Goal: Transaction & Acquisition: Book appointment/travel/reservation

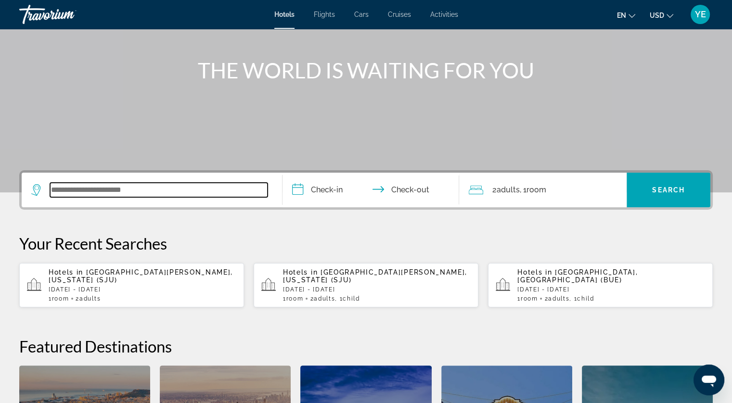
click at [150, 185] on input "Search widget" at bounding box center [158, 190] width 217 height 14
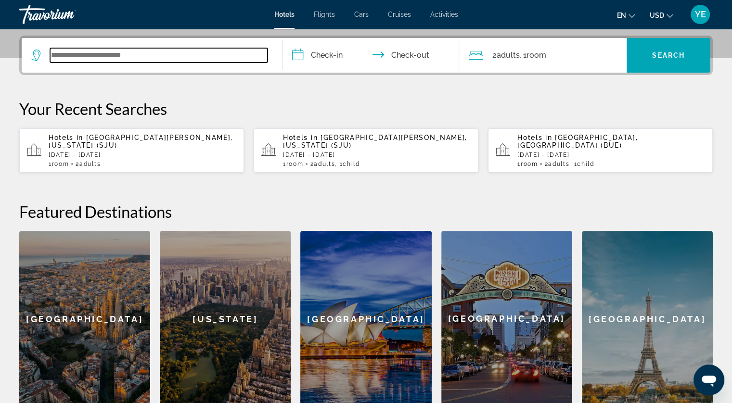
scroll to position [235, 0]
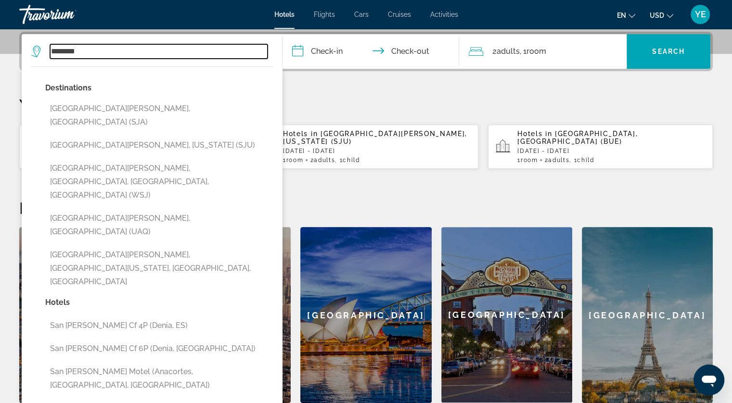
type input "********"
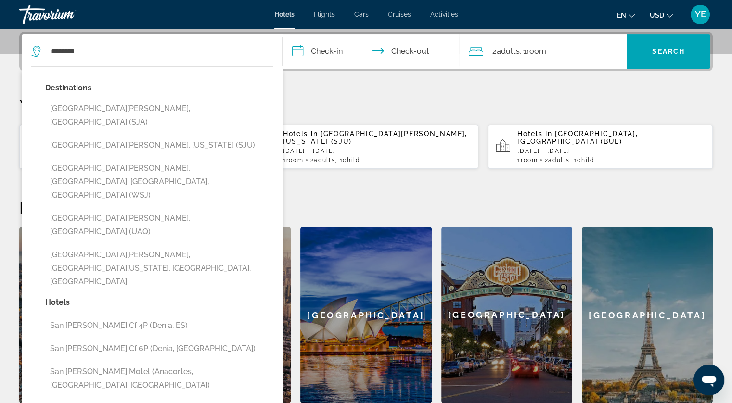
click at [342, 99] on p "Your Recent Searches" at bounding box center [365, 104] width 693 height 19
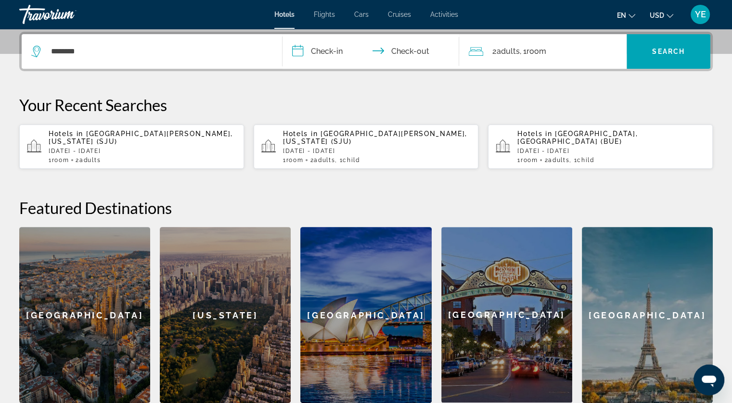
click at [114, 138] on div "Hotels in [GEOGRAPHIC_DATA][PERSON_NAME], [US_STATE] (SJU) [DATE] - [DATE] 1 Ro…" at bounding box center [143, 147] width 188 height 34
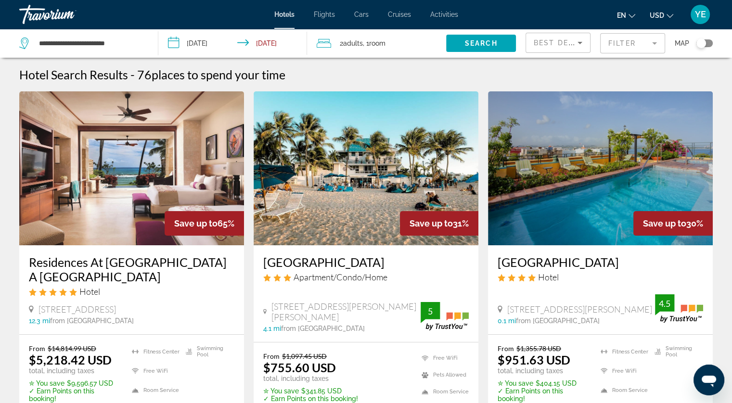
click at [637, 45] on mat-form-field "Filter" at bounding box center [632, 43] width 65 height 20
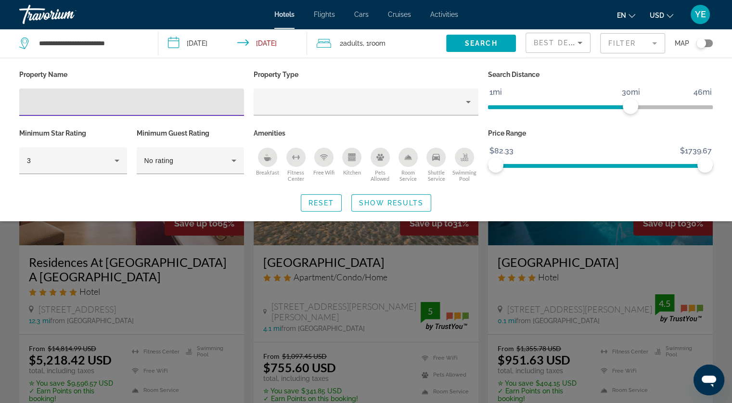
click at [126, 101] on input "Hotel Filters" at bounding box center [131, 103] width 209 height 12
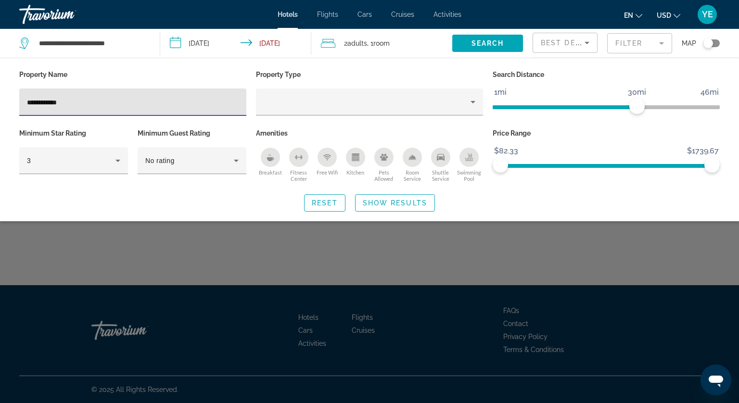
type input "**********"
click at [404, 203] on span "Show Results" at bounding box center [395, 203] width 64 height 8
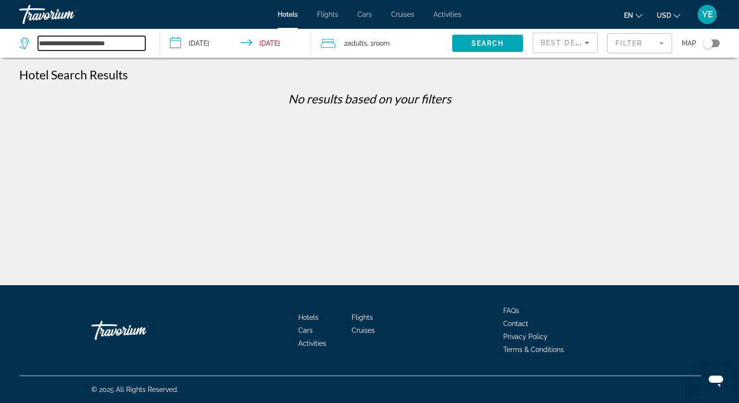
click at [102, 42] on input "**********" at bounding box center [91, 43] width 107 height 14
click at [102, 45] on input "**********" at bounding box center [91, 43] width 107 height 14
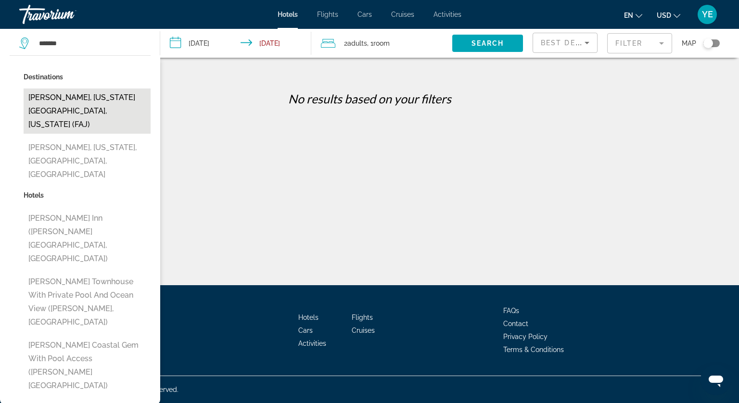
click at [85, 91] on button "[PERSON_NAME], [US_STATE][GEOGRAPHIC_DATA], [US_STATE] (FAJ)" at bounding box center [87, 110] width 127 height 45
type input "**********"
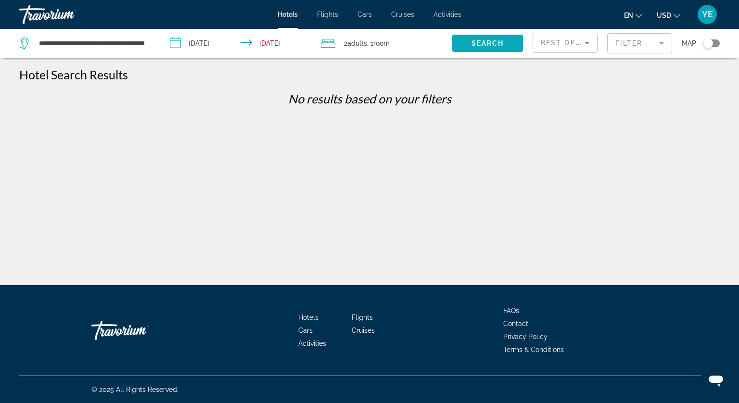
click at [483, 38] on span "Search widget" at bounding box center [487, 43] width 71 height 23
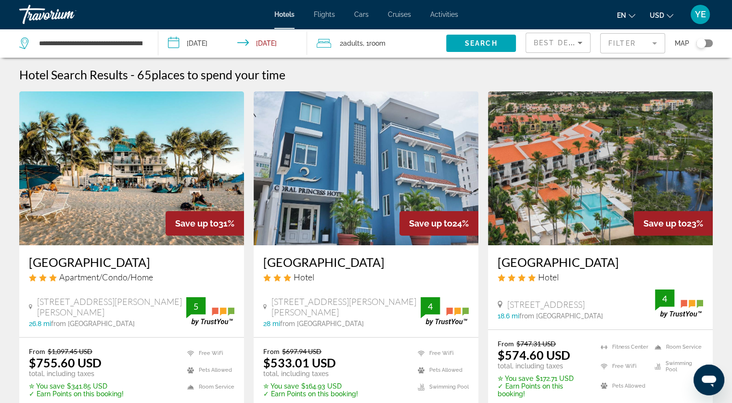
click at [552, 40] on span "Best Deals" at bounding box center [558, 43] width 50 height 8
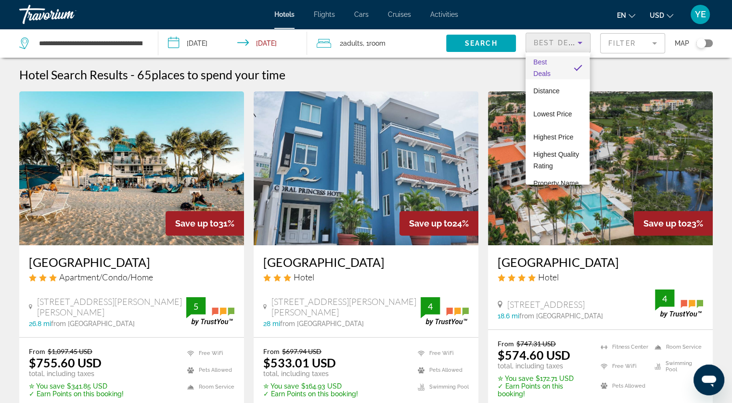
click at [564, 38] on div at bounding box center [366, 201] width 732 height 403
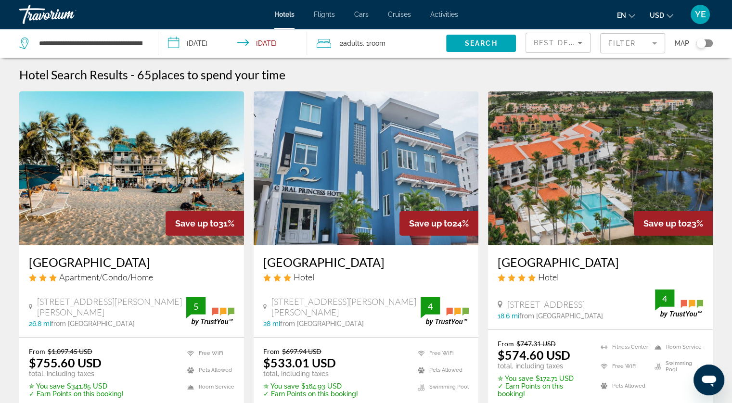
click at [628, 36] on mat-form-field "Filter" at bounding box center [632, 43] width 65 height 20
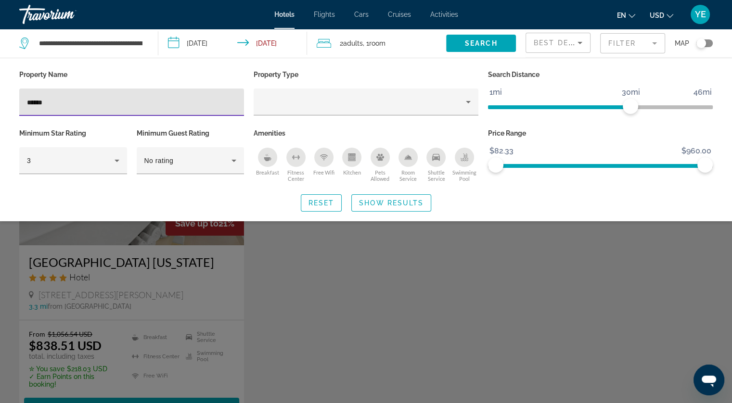
type input "******"
click at [106, 287] on div "Search widget" at bounding box center [366, 273] width 732 height 259
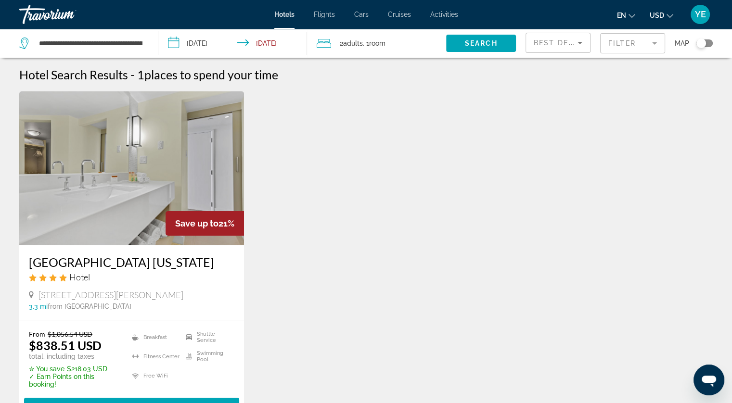
click at [123, 262] on h3 "[GEOGRAPHIC_DATA] [US_STATE]" at bounding box center [131, 262] width 205 height 14
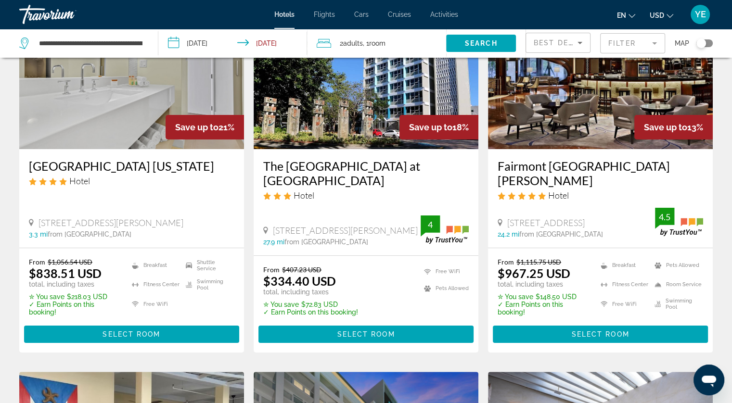
scroll to position [48, 0]
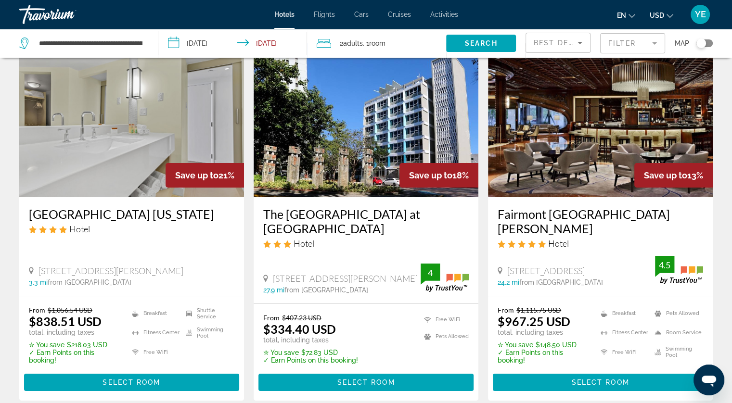
click at [547, 150] on img "Main content" at bounding box center [600, 120] width 225 height 154
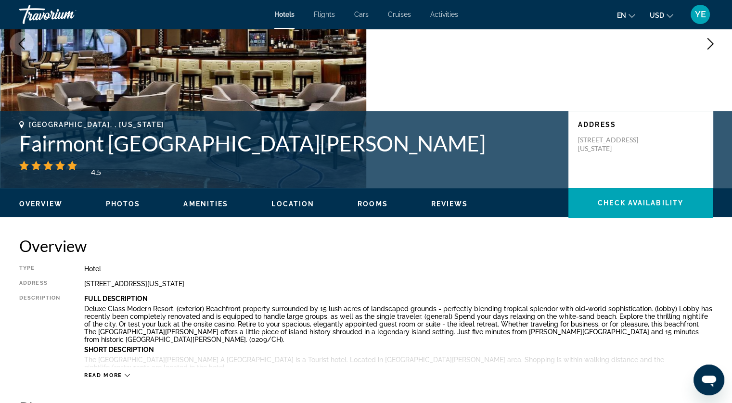
scroll to position [144, 0]
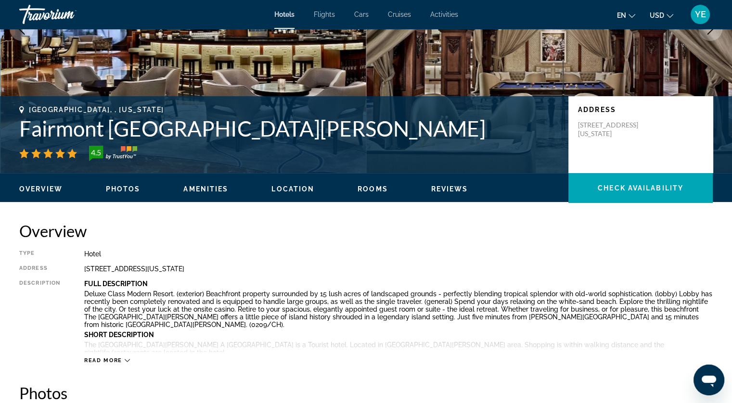
click at [137, 185] on button "Photos" at bounding box center [123, 189] width 35 height 9
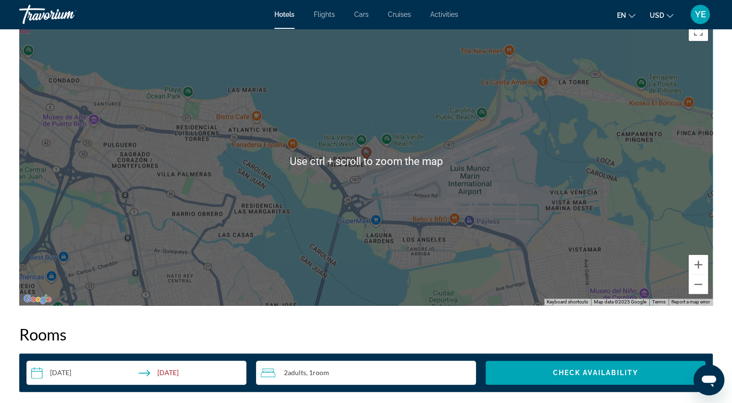
scroll to position [1335, 0]
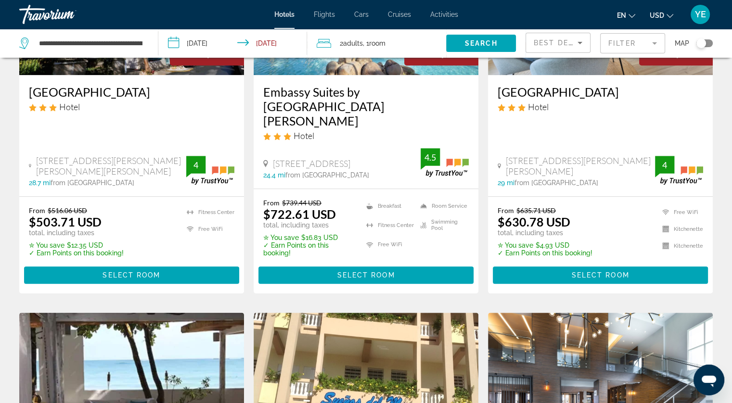
scroll to position [650, 0]
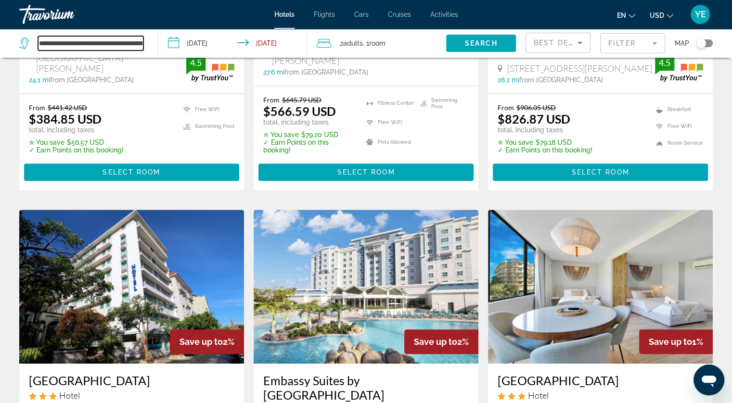
click at [89, 42] on input "**********" at bounding box center [90, 43] width 105 height 14
click at [88, 42] on input "**********" at bounding box center [90, 43] width 105 height 14
click at [63, 42] on input "**********" at bounding box center [90, 43] width 105 height 14
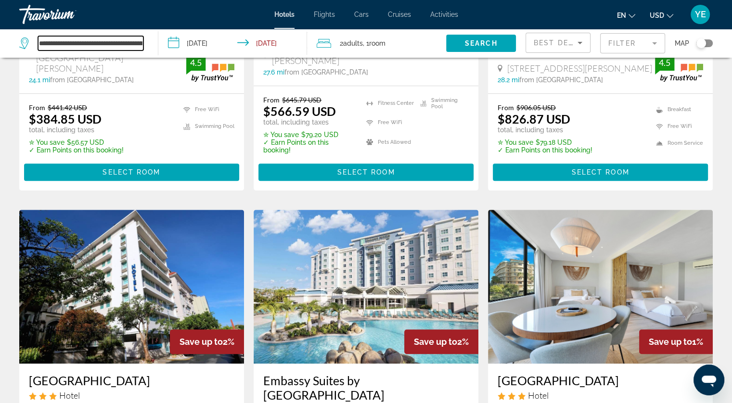
click at [65, 42] on input "**********" at bounding box center [90, 43] width 105 height 14
click at [465, 40] on span "Search" at bounding box center [481, 43] width 33 height 8
click at [376, 42] on span "Room" at bounding box center [377, 43] width 16 height 8
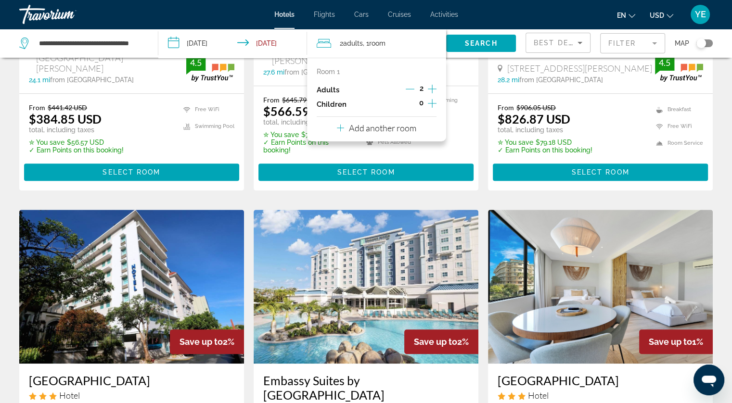
click at [430, 108] on icon "Increment children" at bounding box center [432, 104] width 9 height 12
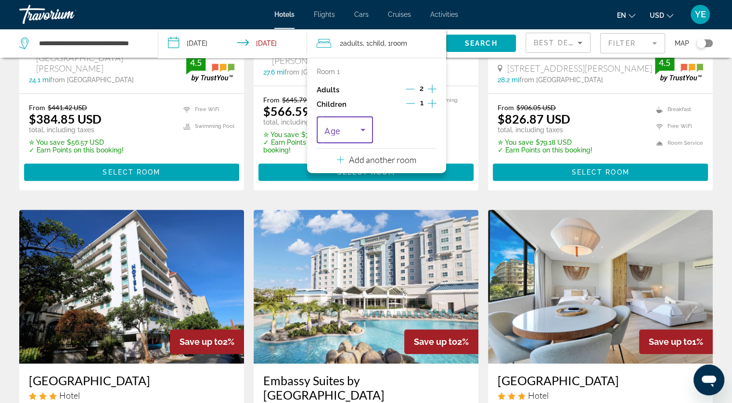
click at [348, 132] on span "Travelers: 2 adults, 1 child" at bounding box center [342, 130] width 36 height 12
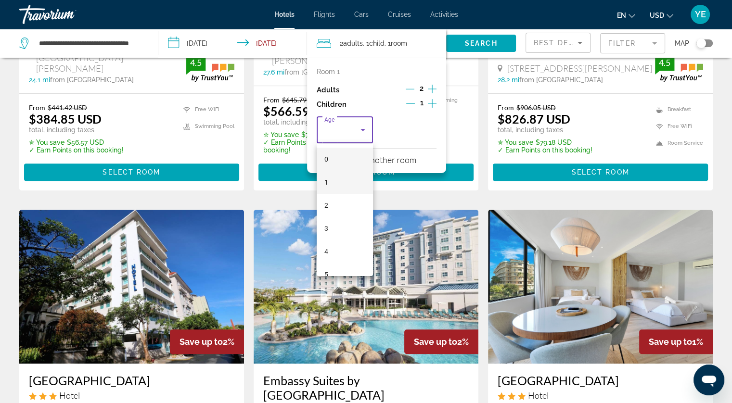
click at [332, 179] on mat-option "1" at bounding box center [344, 182] width 56 height 23
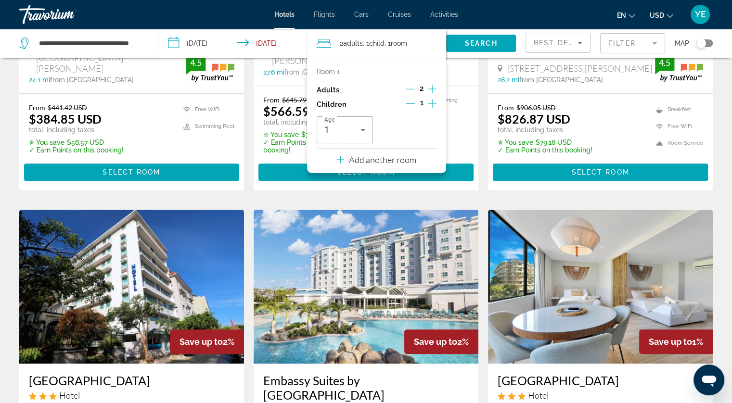
click at [429, 46] on div "2 Adult Adults , 1 Child Children , 1 Room rooms" at bounding box center [380, 43] width 129 height 13
click at [478, 38] on span "Search widget" at bounding box center [481, 43] width 70 height 23
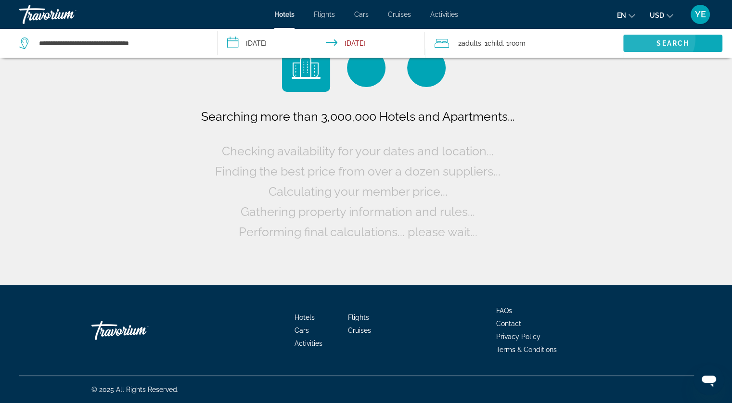
scroll to position [0, 0]
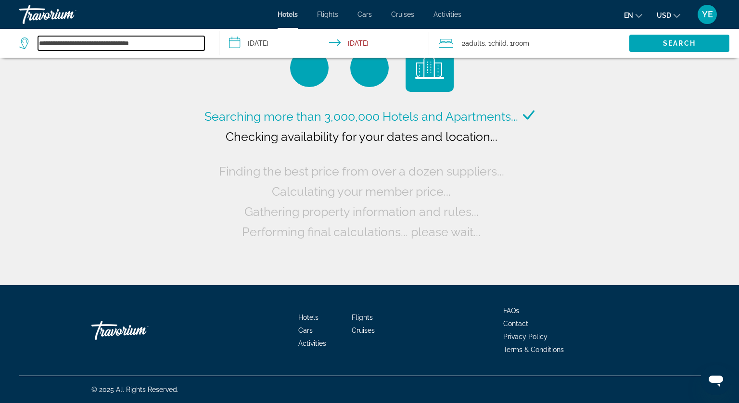
click at [123, 45] on input "**********" at bounding box center [121, 43] width 166 height 14
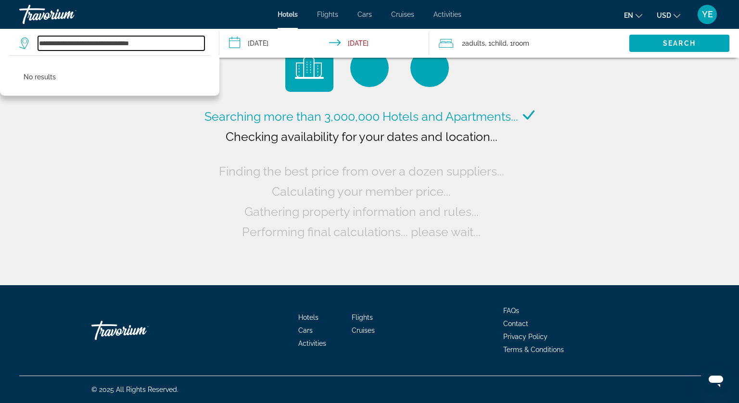
click at [163, 46] on input "**********" at bounding box center [121, 43] width 166 height 14
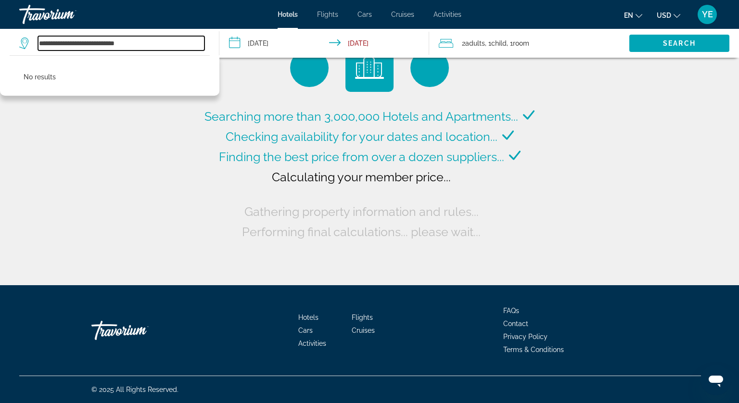
click at [98, 44] on input "**********" at bounding box center [121, 43] width 166 height 14
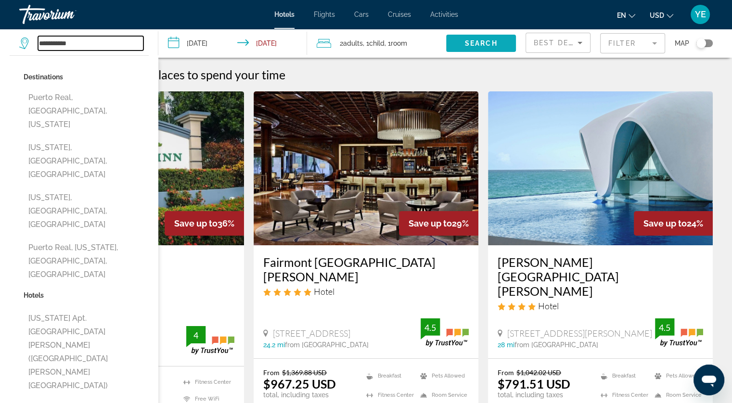
type input "**********"
click at [485, 38] on span "Search widget" at bounding box center [481, 43] width 70 height 23
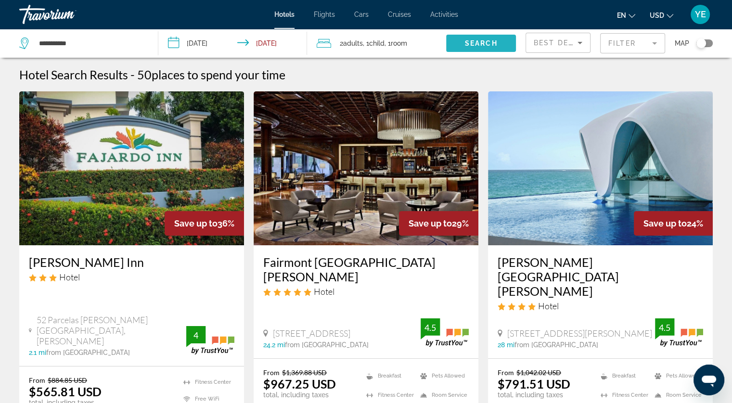
click at [470, 38] on span "Search widget" at bounding box center [481, 43] width 70 height 23
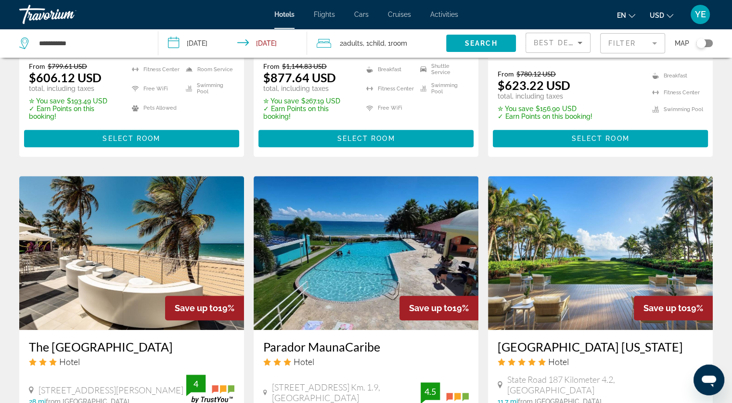
scroll to position [770, 0]
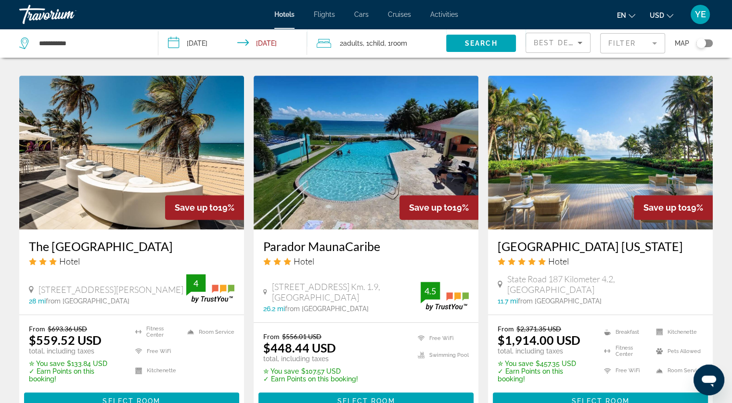
click at [183, 165] on img "Main content" at bounding box center [131, 153] width 225 height 154
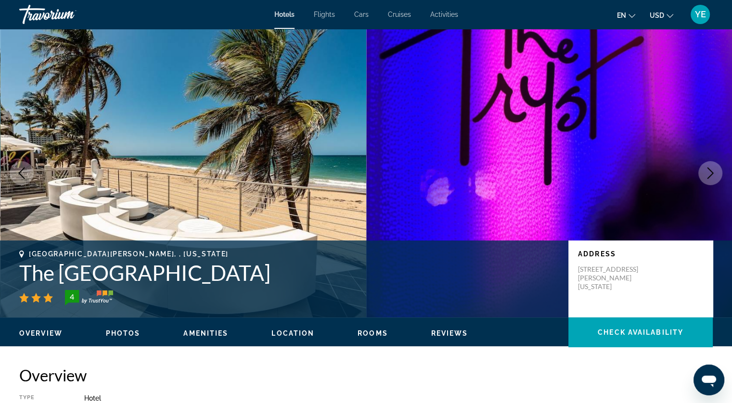
click at [135, 333] on span "Photos" at bounding box center [123, 333] width 35 height 8
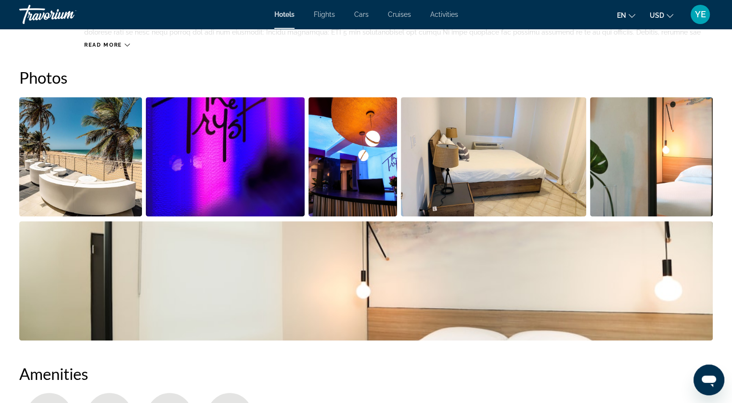
scroll to position [469, 0]
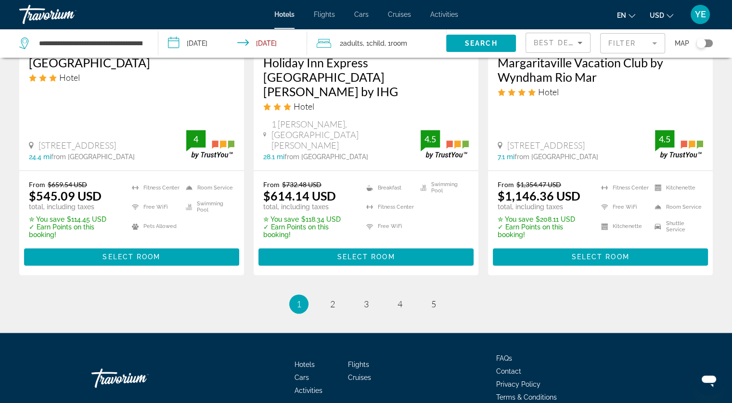
scroll to position [1335, 0]
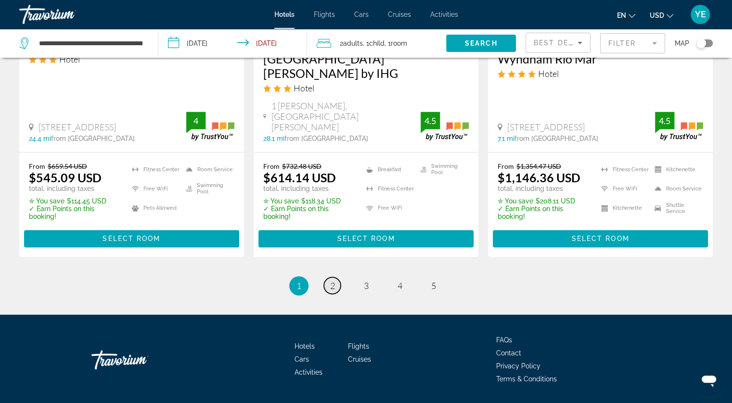
click at [331, 280] on span "2" at bounding box center [332, 285] width 5 height 11
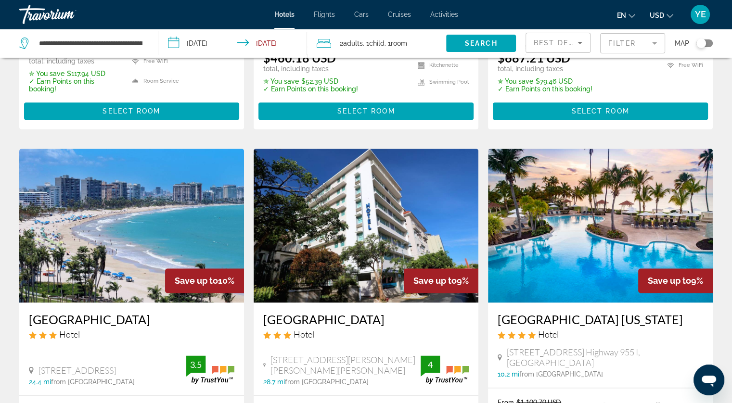
scroll to position [1320, 0]
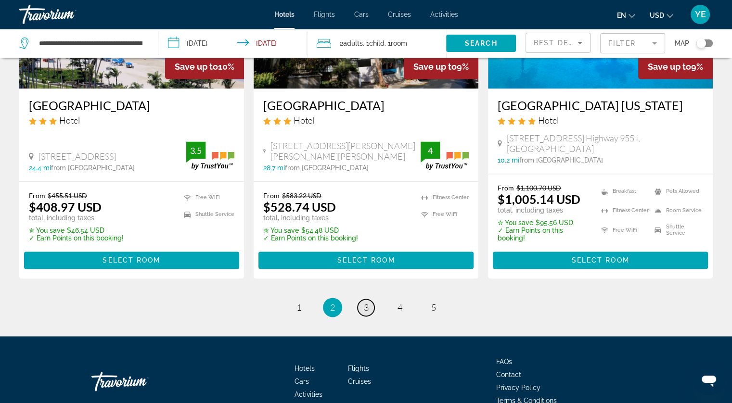
click at [366, 302] on span "3" at bounding box center [366, 307] width 5 height 11
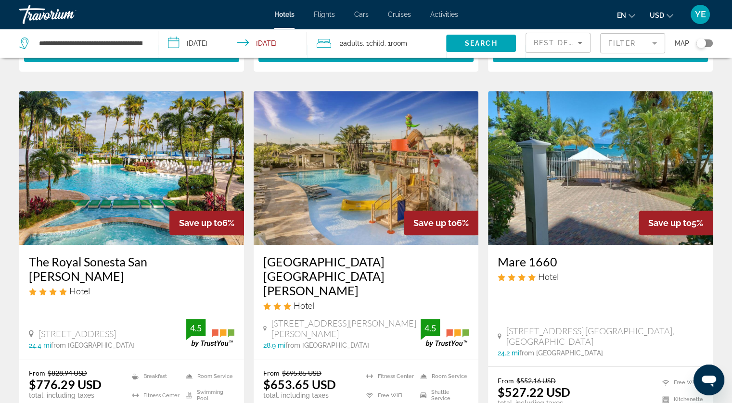
scroll to position [433, 0]
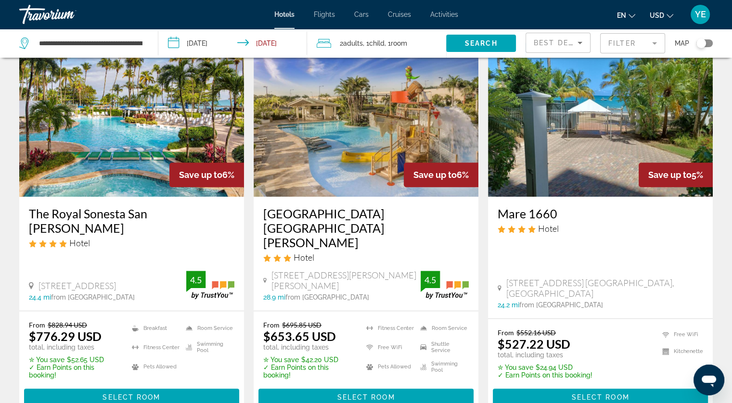
click at [139, 141] on img "Main content" at bounding box center [131, 120] width 225 height 154
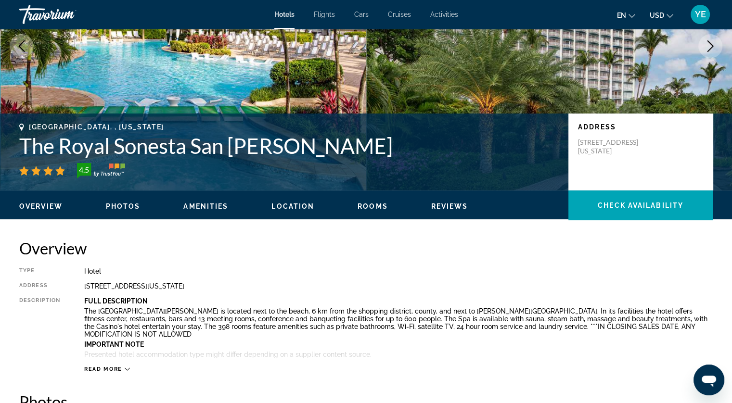
scroll to position [144, 0]
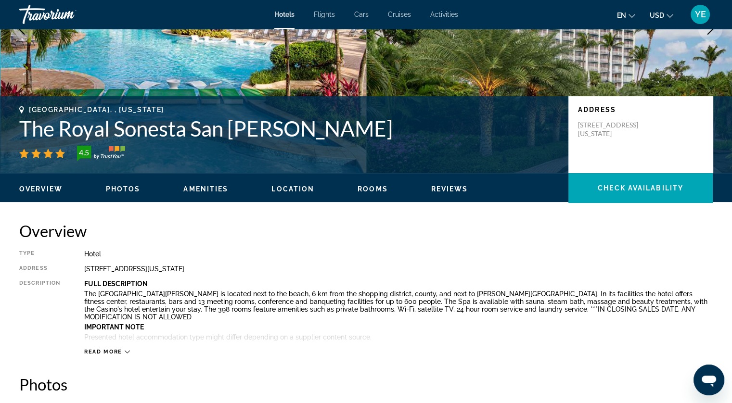
click at [136, 189] on span "Photos" at bounding box center [123, 189] width 35 height 8
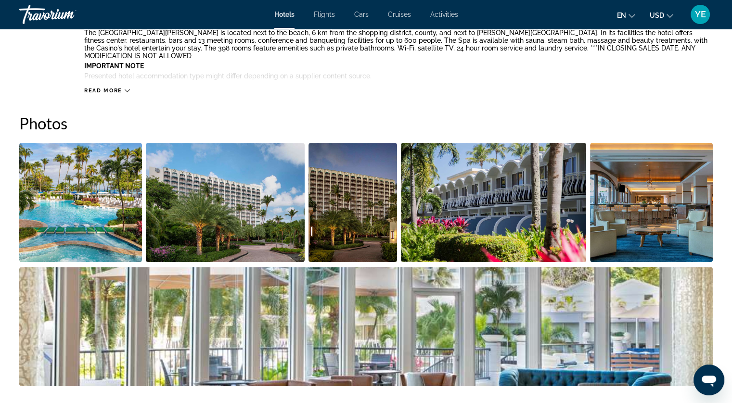
scroll to position [502, 0]
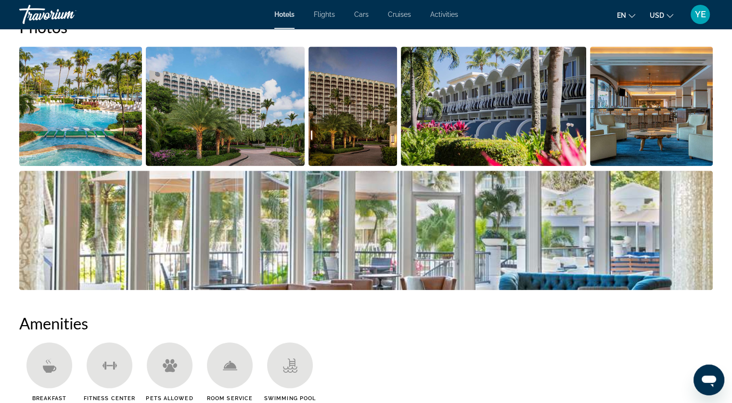
click at [362, 263] on img "Open full-screen image slider" at bounding box center [365, 230] width 693 height 119
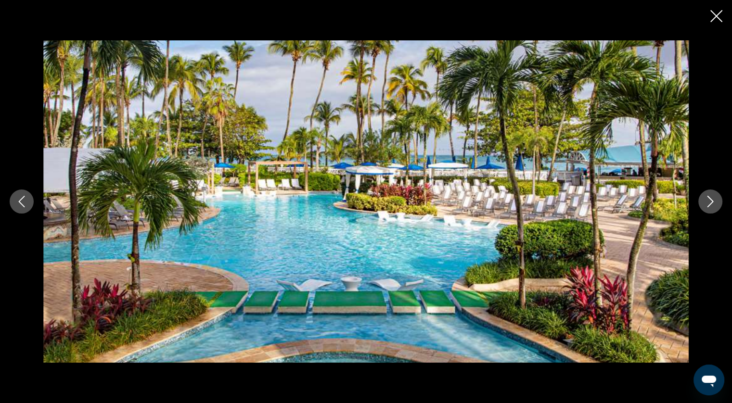
click at [710, 205] on icon "Next image" at bounding box center [710, 202] width 12 height 12
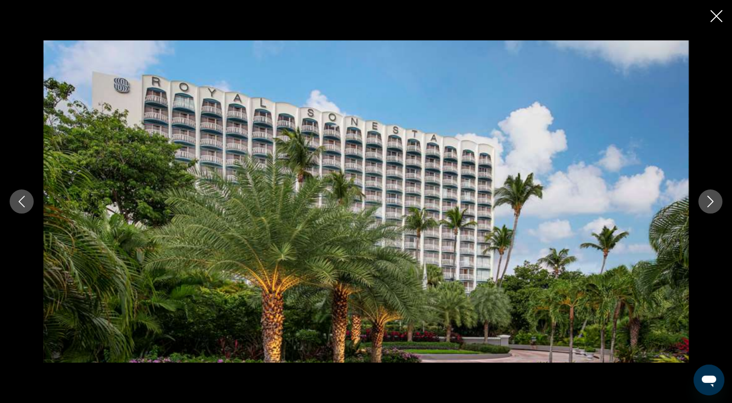
click at [710, 205] on icon "Next image" at bounding box center [710, 202] width 12 height 12
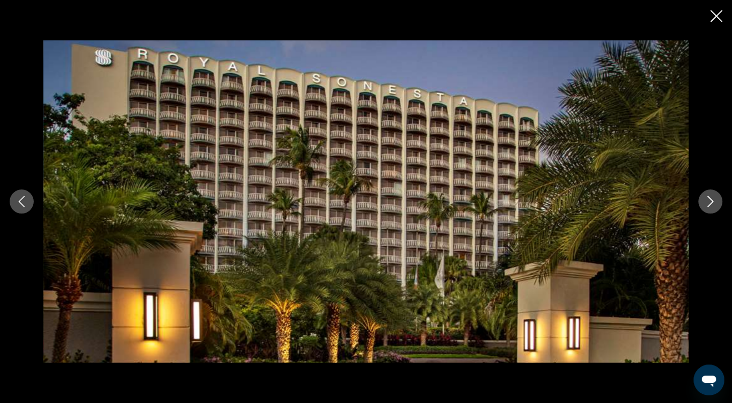
click at [710, 205] on icon "Next image" at bounding box center [710, 202] width 12 height 12
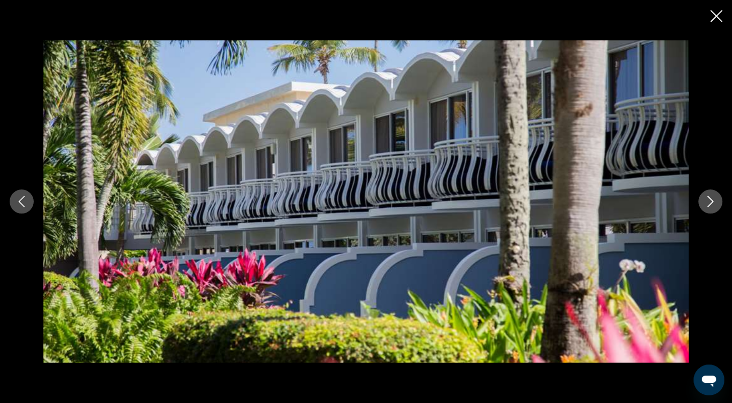
click at [710, 205] on icon "Next image" at bounding box center [710, 202] width 12 height 12
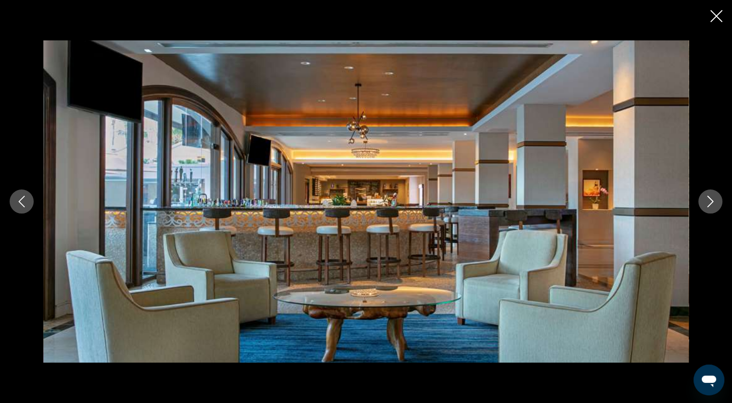
click at [710, 205] on icon "Next image" at bounding box center [710, 202] width 12 height 12
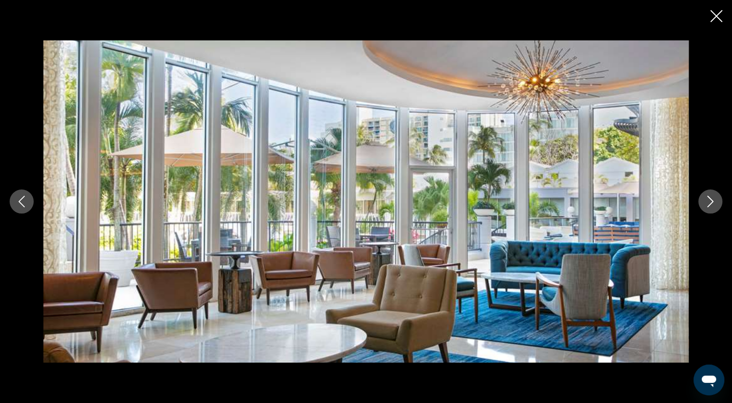
click at [710, 205] on icon "Next image" at bounding box center [710, 202] width 12 height 12
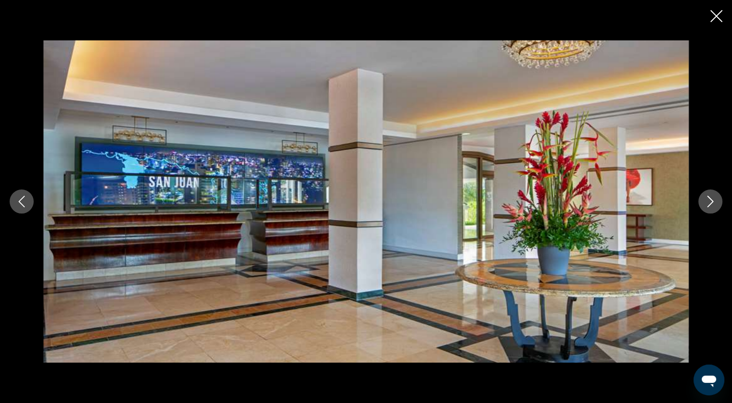
click at [710, 205] on icon "Next image" at bounding box center [710, 202] width 12 height 12
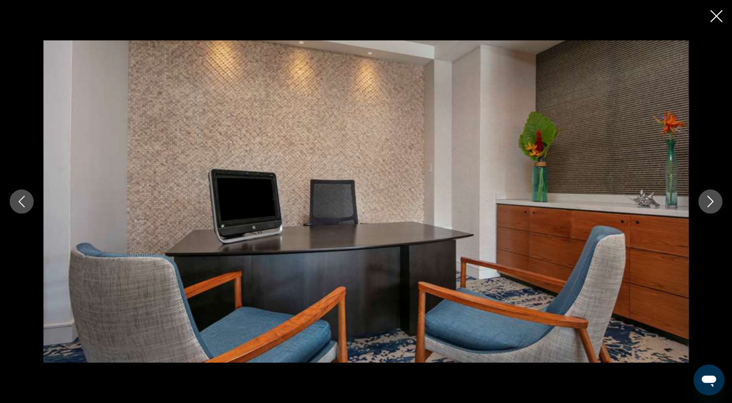
click at [710, 205] on icon "Next image" at bounding box center [710, 202] width 12 height 12
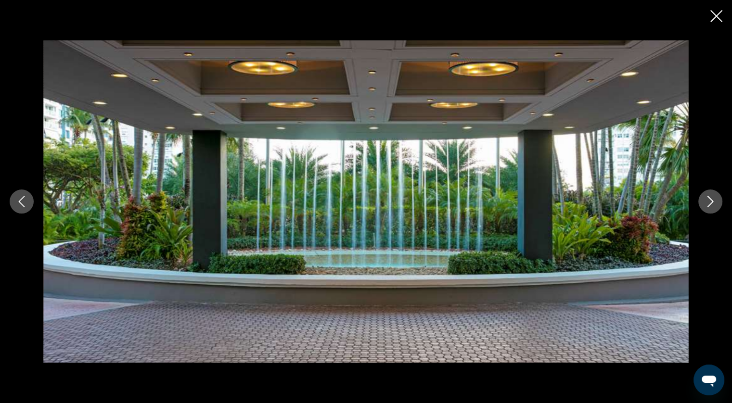
click at [710, 205] on icon "Next image" at bounding box center [710, 202] width 12 height 12
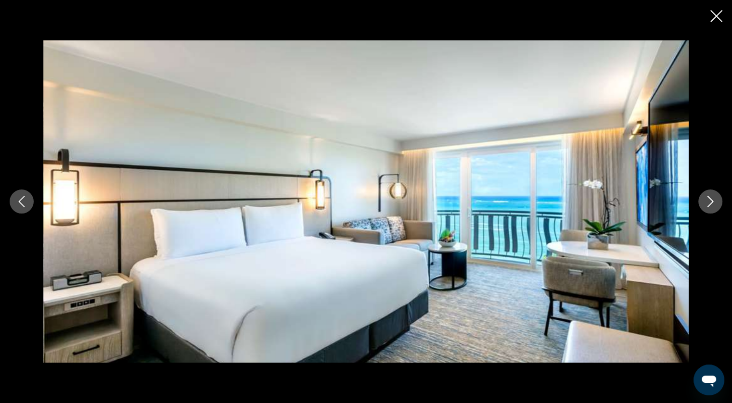
click at [710, 205] on icon "Next image" at bounding box center [710, 202] width 12 height 12
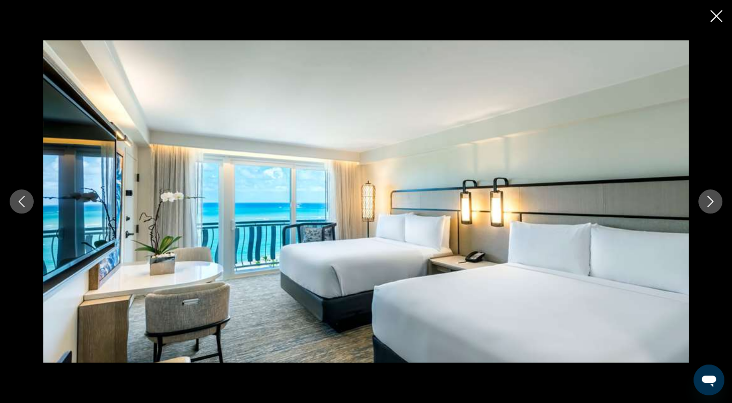
click at [710, 206] on icon "Next image" at bounding box center [710, 202] width 12 height 12
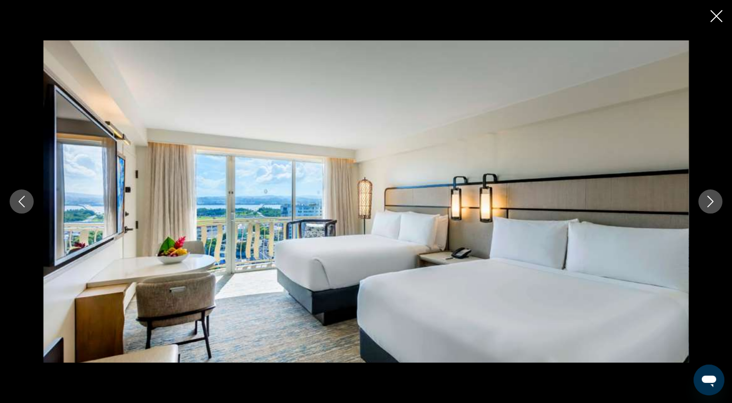
click at [710, 206] on icon "Next image" at bounding box center [710, 202] width 12 height 12
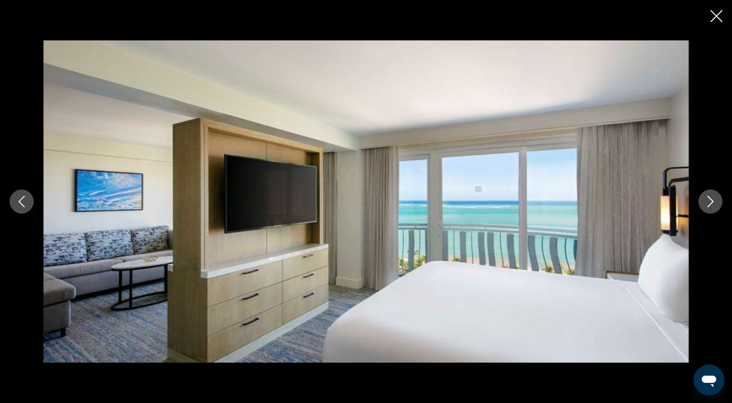
click at [710, 206] on icon "Next image" at bounding box center [710, 202] width 12 height 12
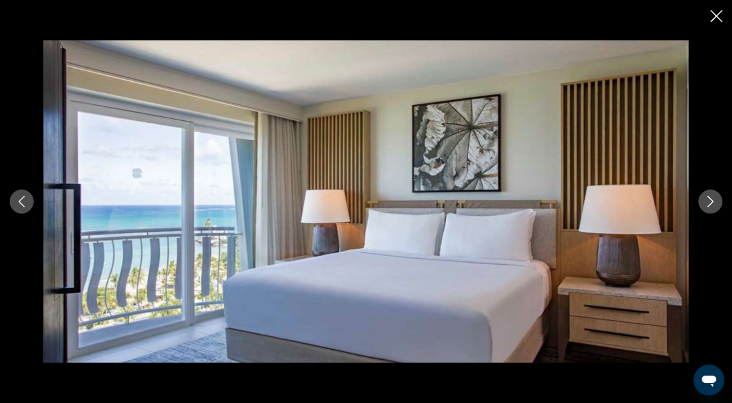
click at [710, 206] on icon "Next image" at bounding box center [710, 202] width 12 height 12
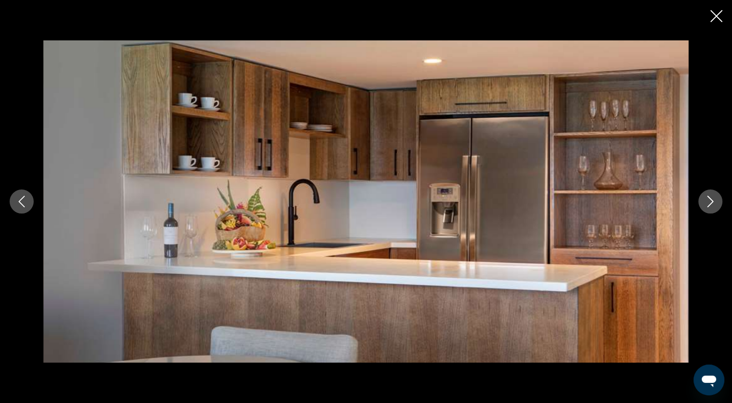
click at [710, 206] on icon "Next image" at bounding box center [710, 202] width 12 height 12
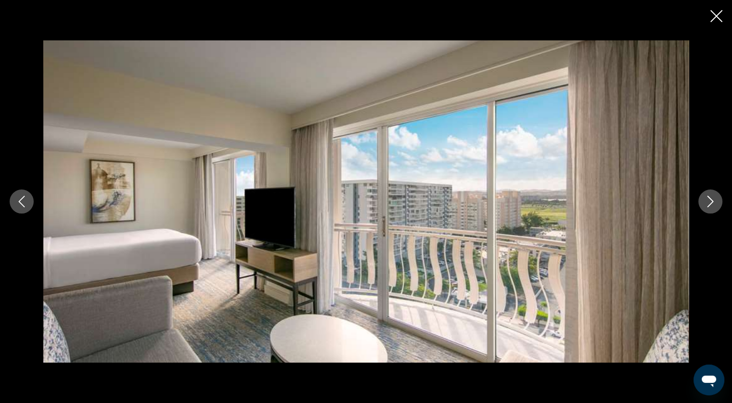
click at [710, 206] on icon "Next image" at bounding box center [710, 202] width 12 height 12
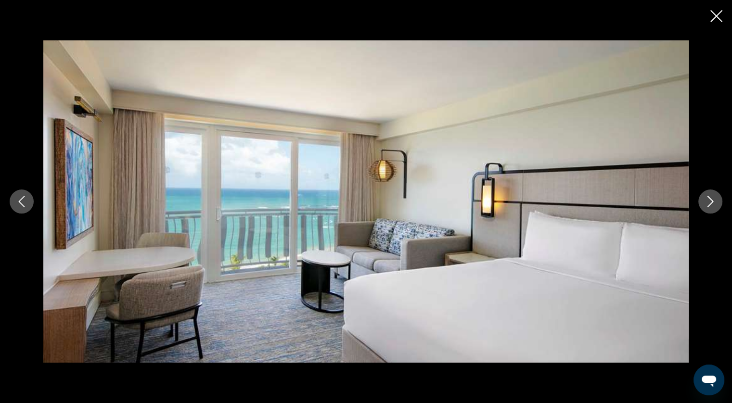
click at [712, 200] on icon "Next image" at bounding box center [710, 202] width 12 height 12
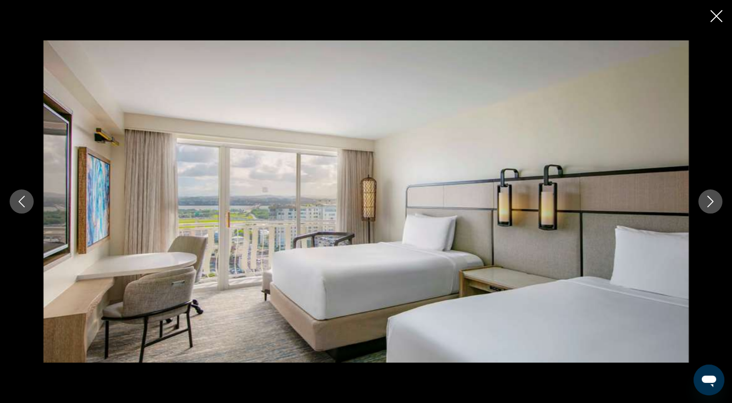
click at [712, 200] on icon "Next image" at bounding box center [710, 202] width 12 height 12
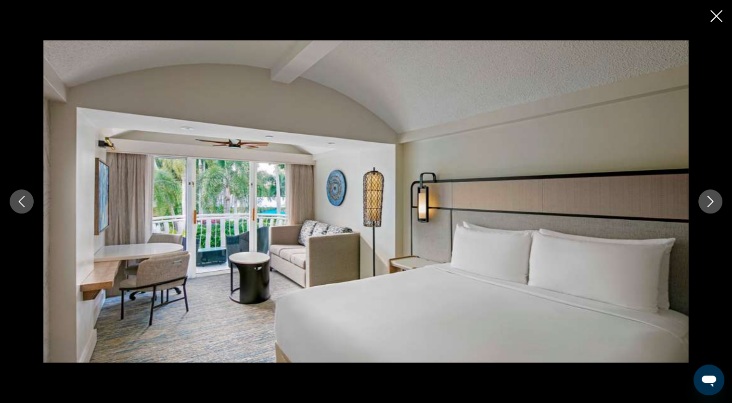
click at [712, 200] on icon "Next image" at bounding box center [710, 202] width 12 height 12
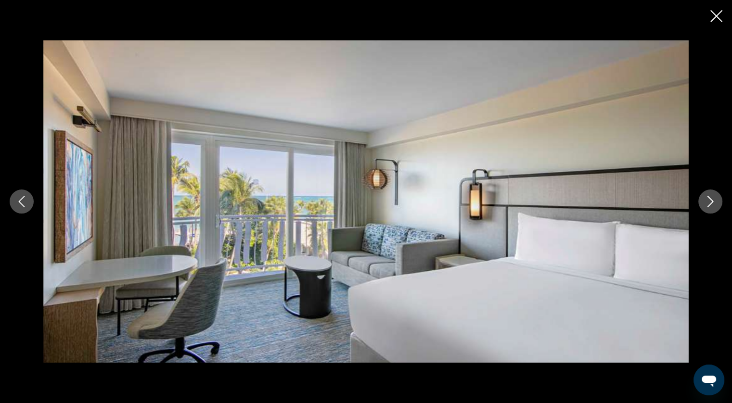
click at [712, 200] on icon "Next image" at bounding box center [710, 202] width 12 height 12
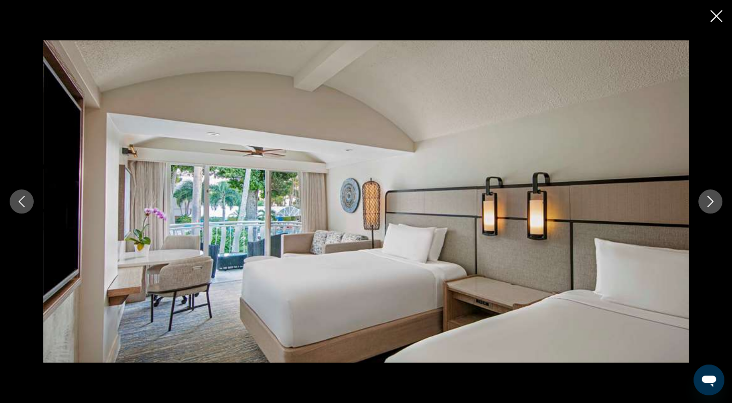
click at [712, 10] on icon "Close slideshow" at bounding box center [716, 16] width 12 height 12
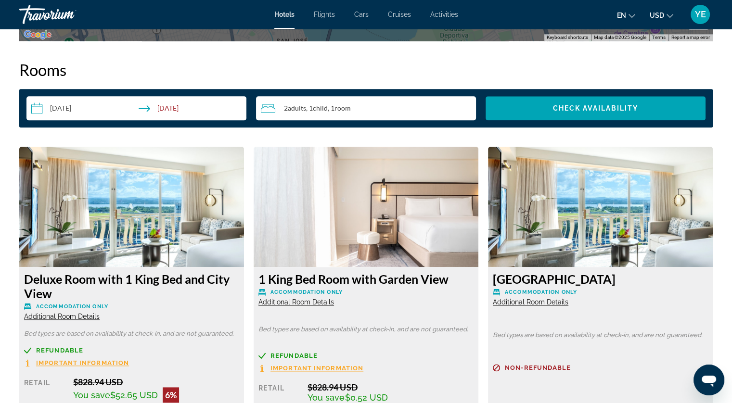
scroll to position [1415, 0]
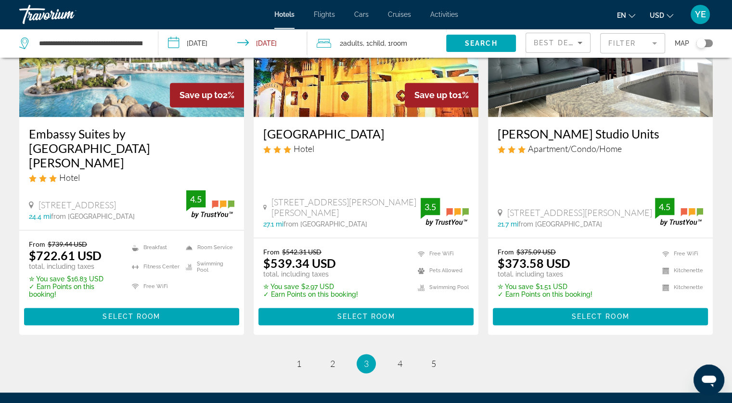
scroll to position [1316, 0]
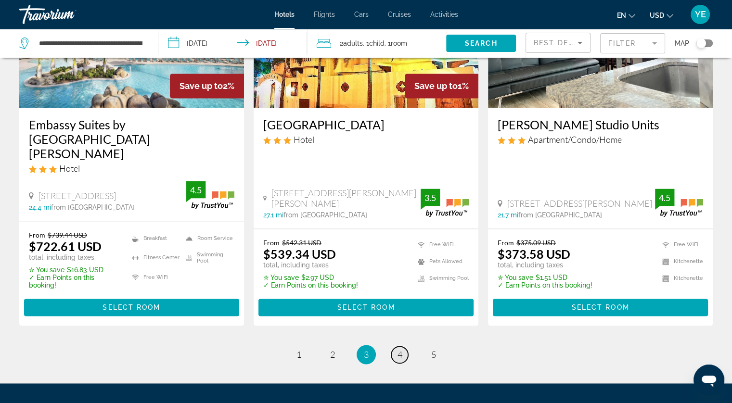
click at [404, 346] on link "page 4" at bounding box center [399, 354] width 17 height 17
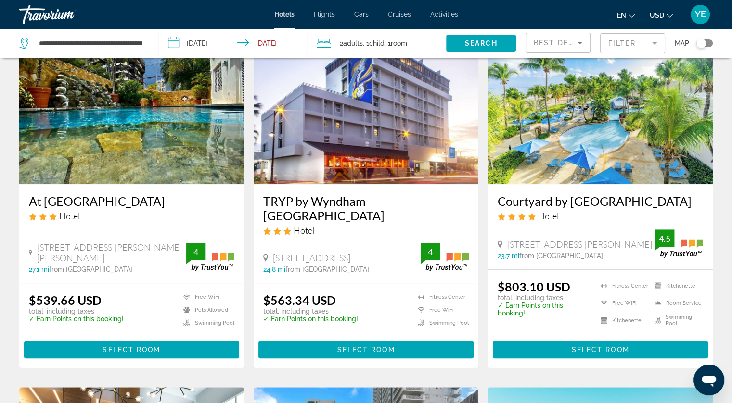
scroll to position [433, 0]
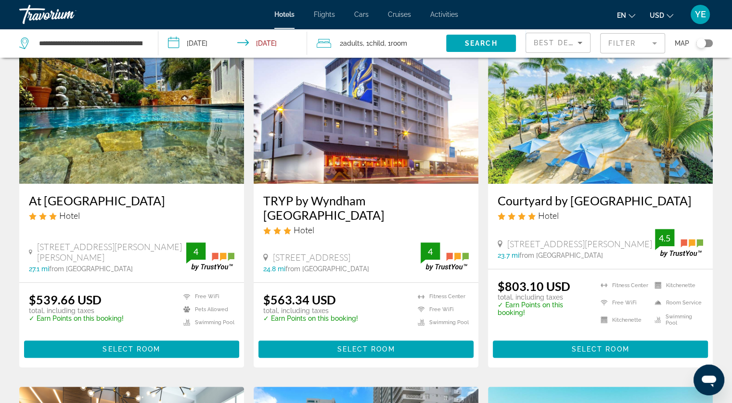
click at [556, 155] on img "Main content" at bounding box center [600, 107] width 225 height 154
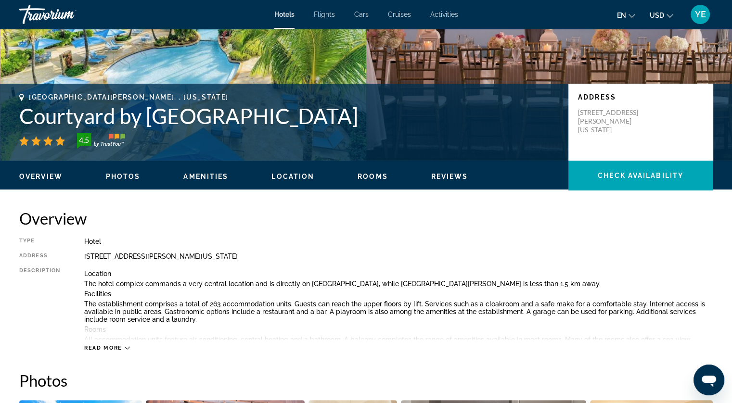
scroll to position [144, 0]
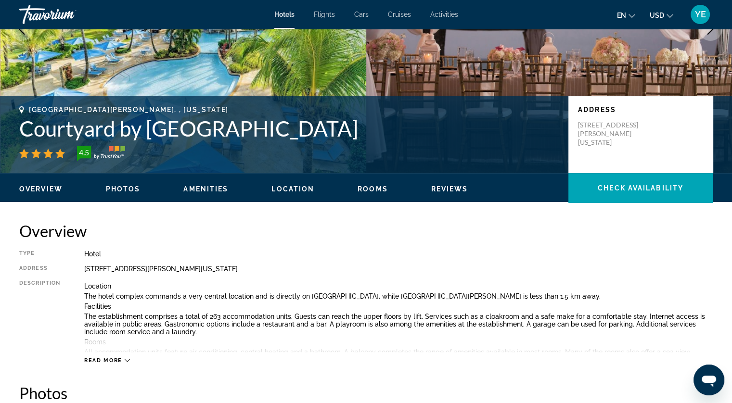
click at [126, 184] on ul "Overview Photos Amenities Location Rooms Reviews Check Availability" at bounding box center [365, 188] width 693 height 11
click at [127, 188] on span "Photos" at bounding box center [123, 189] width 35 height 8
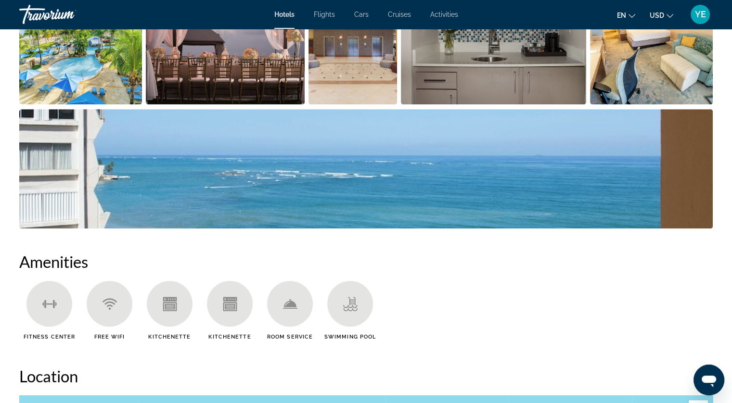
scroll to position [566, 0]
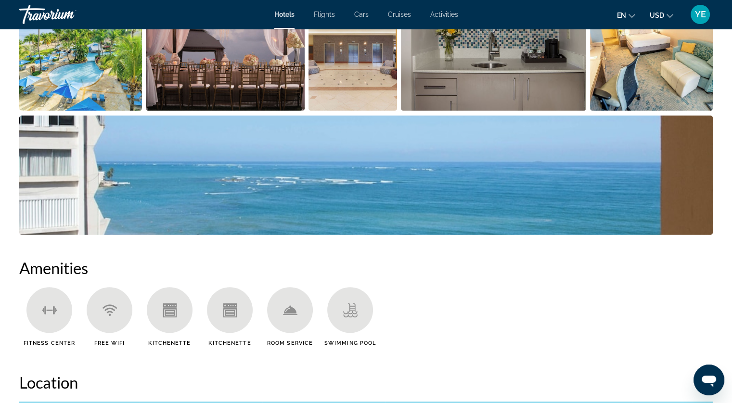
click at [164, 190] on img "Open full-screen image slider" at bounding box center [365, 174] width 693 height 119
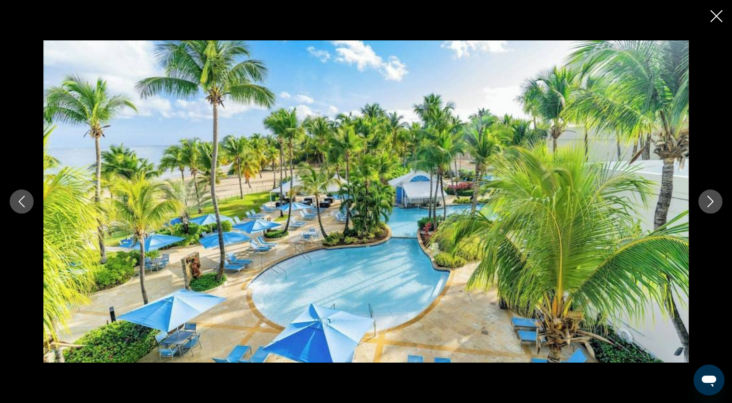
click at [705, 204] on icon "Next image" at bounding box center [710, 202] width 12 height 12
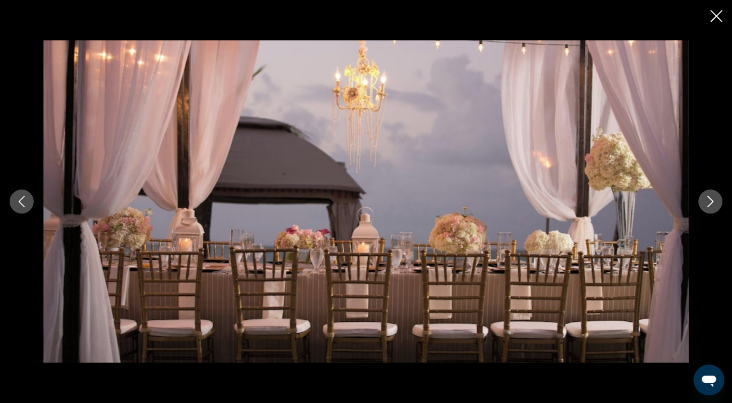
click at [704, 204] on icon "Next image" at bounding box center [710, 202] width 12 height 12
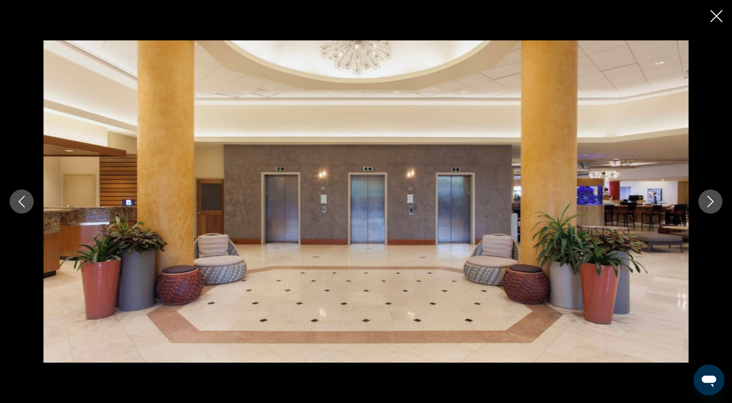
click at [704, 204] on icon "Next image" at bounding box center [710, 202] width 12 height 12
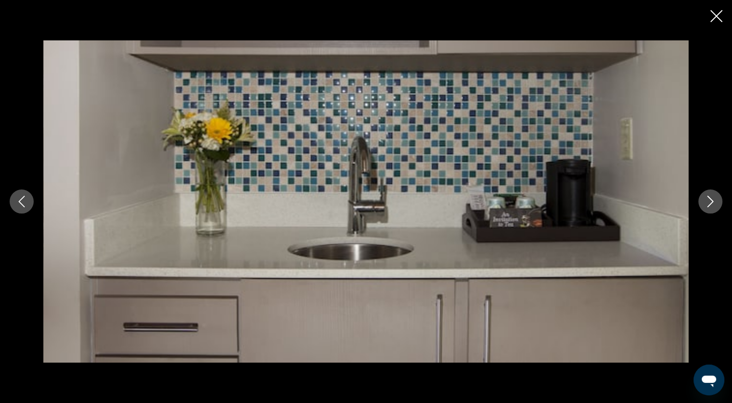
click at [704, 204] on icon "Next image" at bounding box center [710, 202] width 12 height 12
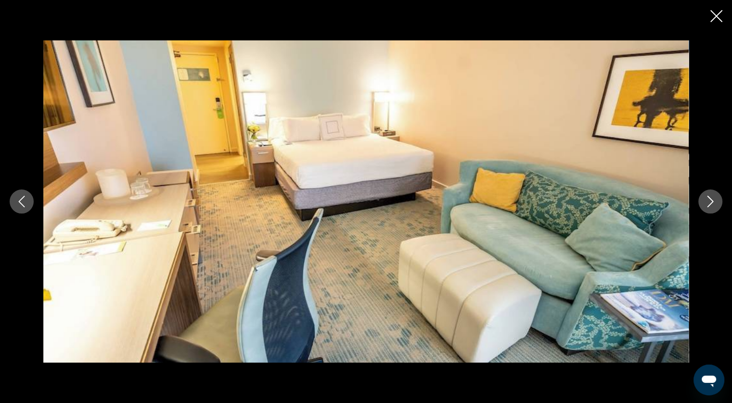
click at [704, 204] on icon "Next image" at bounding box center [710, 202] width 12 height 12
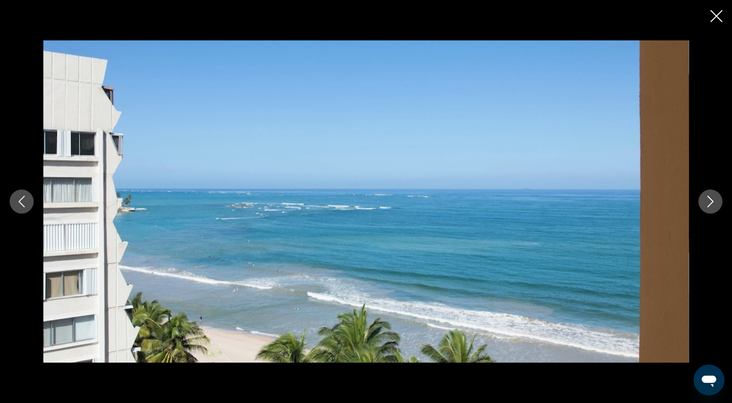
click at [27, 206] on icon "Previous image" at bounding box center [22, 202] width 12 height 12
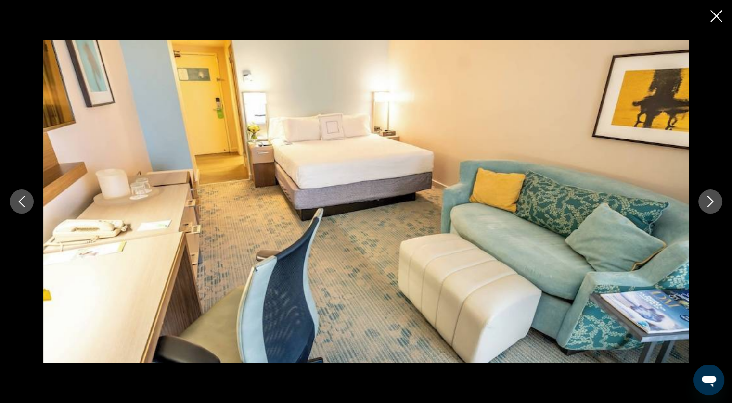
click at [716, 15] on icon "Close slideshow" at bounding box center [716, 16] width 12 height 12
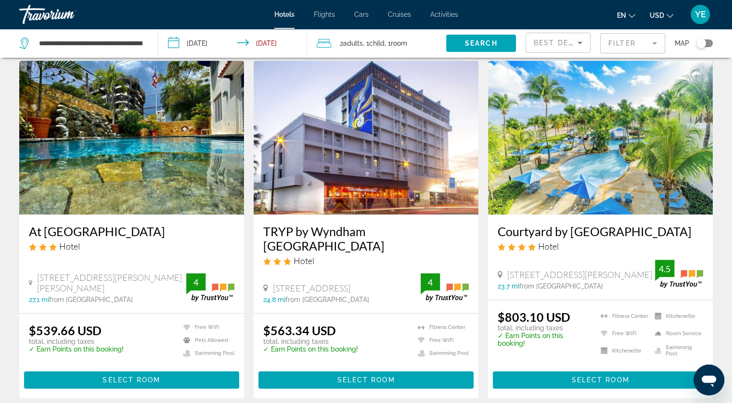
scroll to position [289, 0]
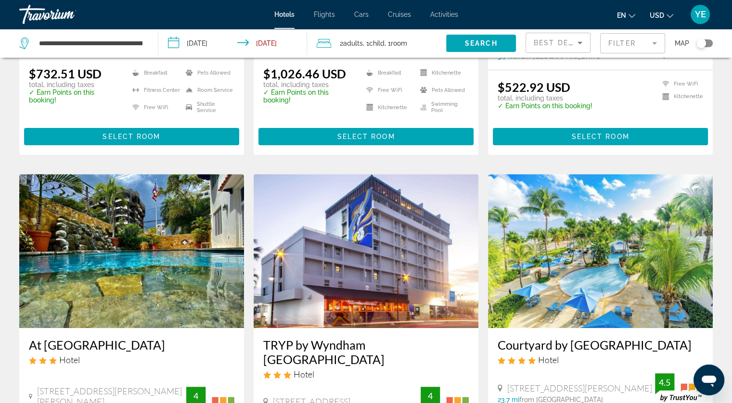
click at [569, 45] on span "Best Deals" at bounding box center [558, 43] width 50 height 8
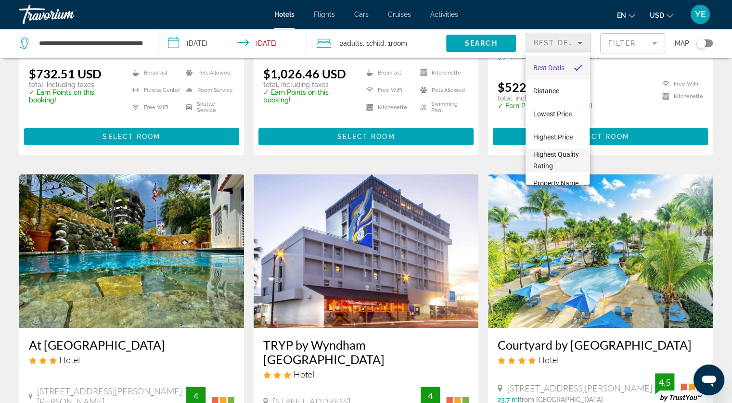
click at [546, 167] on span "Highest Quality Rating" at bounding box center [556, 160] width 46 height 19
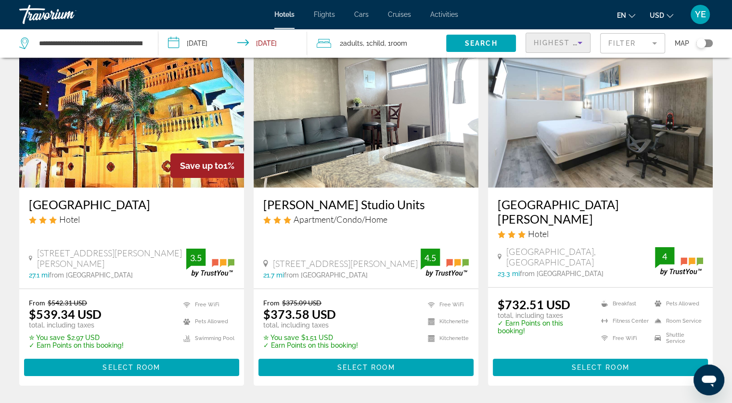
scroll to position [48, 0]
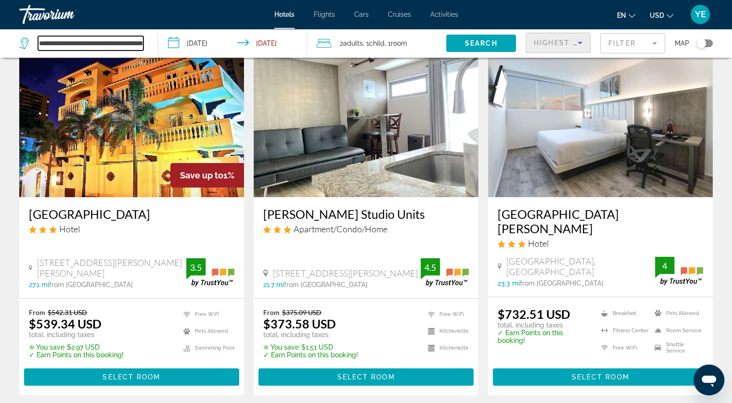
click at [85, 41] on input "**********" at bounding box center [90, 43] width 105 height 14
click at [85, 40] on input "**********" at bounding box center [90, 43] width 105 height 14
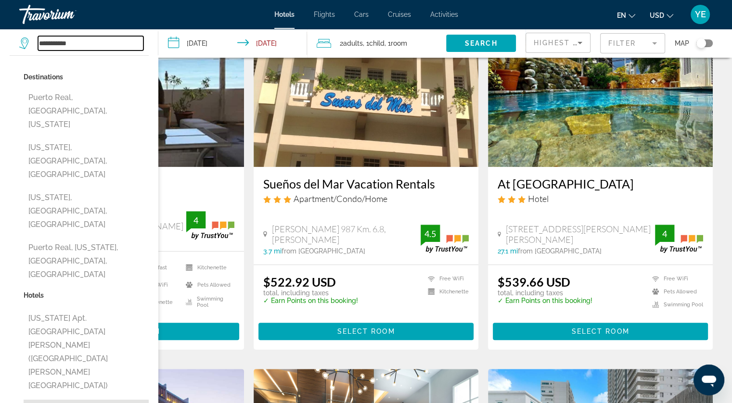
scroll to position [481, 0]
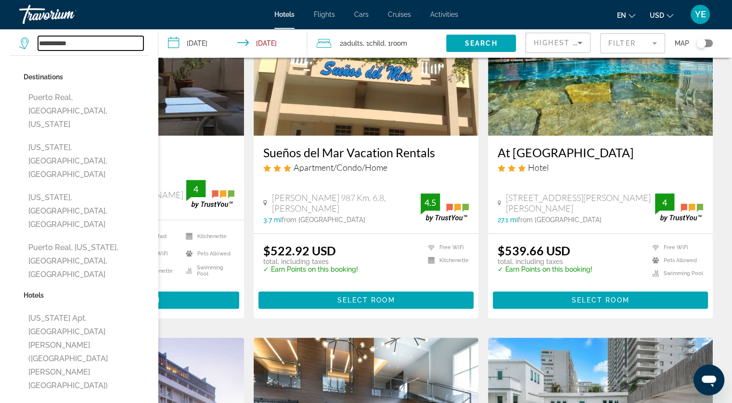
click at [41, 40] on input "**********" at bounding box center [90, 43] width 105 height 14
click at [52, 41] on input "**********" at bounding box center [90, 43] width 105 height 14
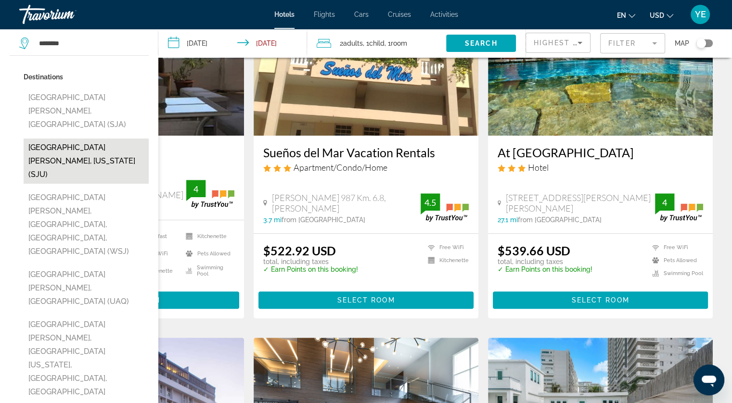
click at [68, 139] on button "[GEOGRAPHIC_DATA][PERSON_NAME], [US_STATE] (SJU)" at bounding box center [86, 161] width 125 height 45
type input "**********"
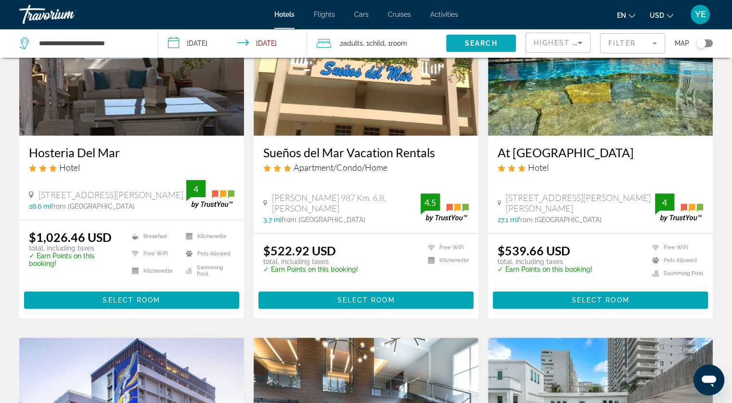
click at [475, 41] on span "Search" at bounding box center [481, 43] width 33 height 8
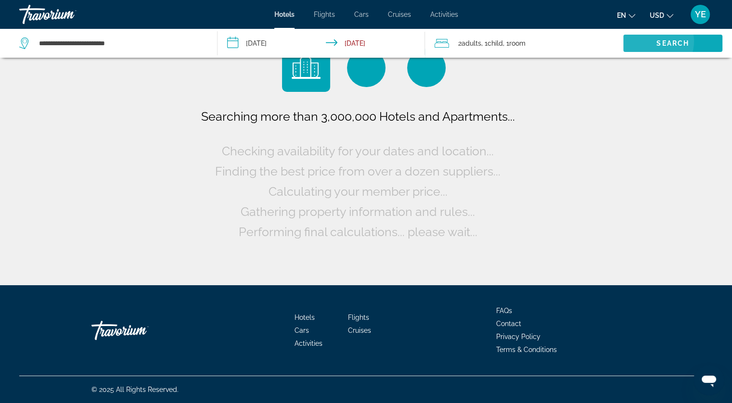
scroll to position [0, 0]
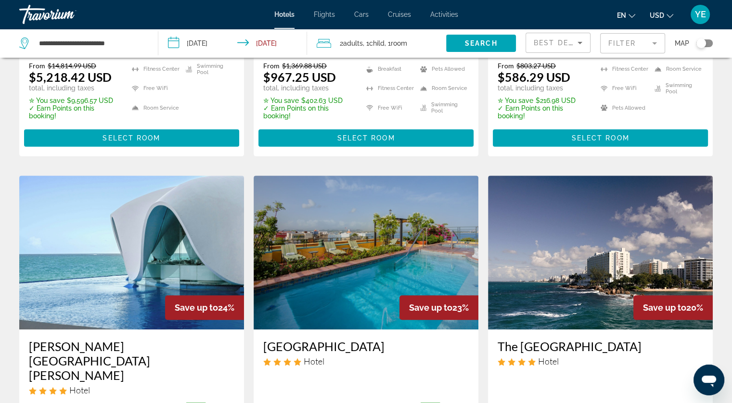
scroll to position [289, 0]
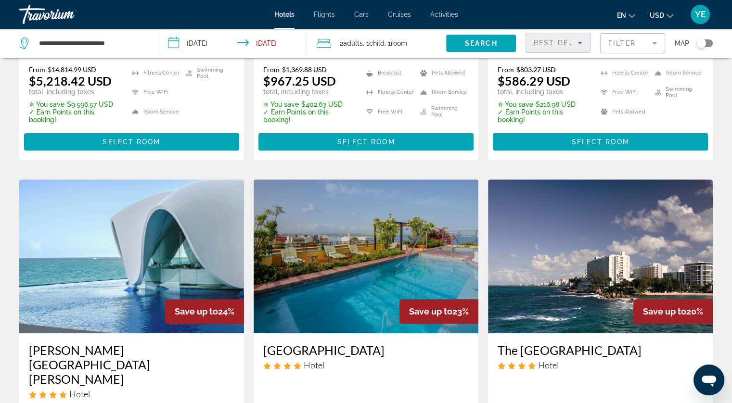
click at [555, 38] on div "Best Deals" at bounding box center [555, 43] width 44 height 12
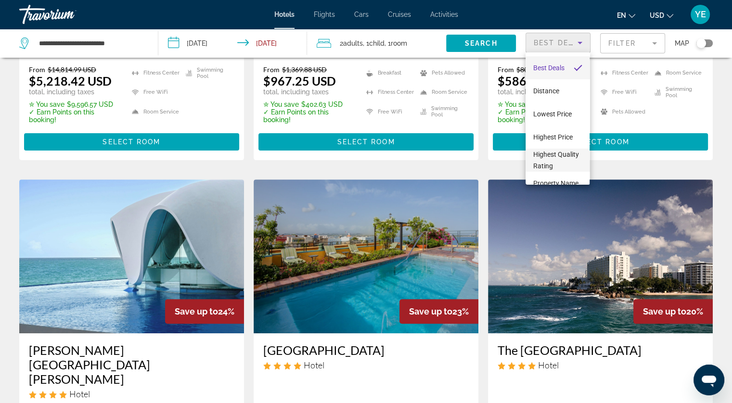
click at [555, 165] on span "Highest Quality Rating" at bounding box center [557, 160] width 49 height 23
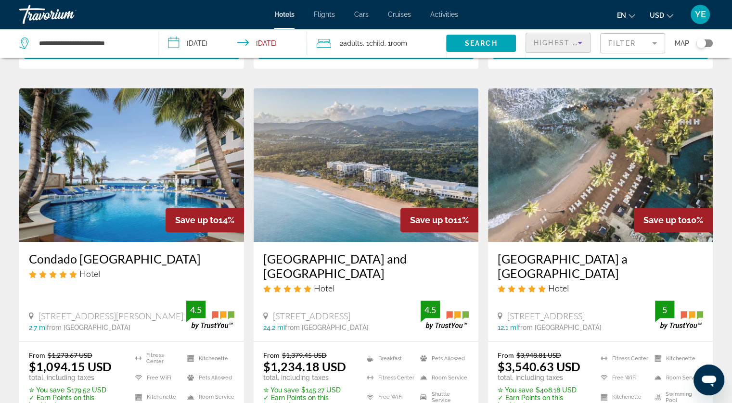
scroll to position [620, 0]
